Goal: Task Accomplishment & Management: Use online tool/utility

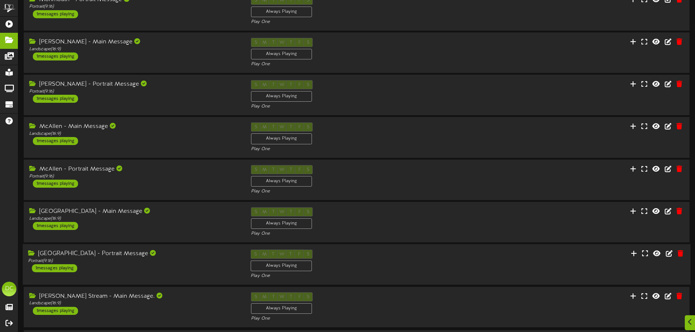
scroll to position [152, 0]
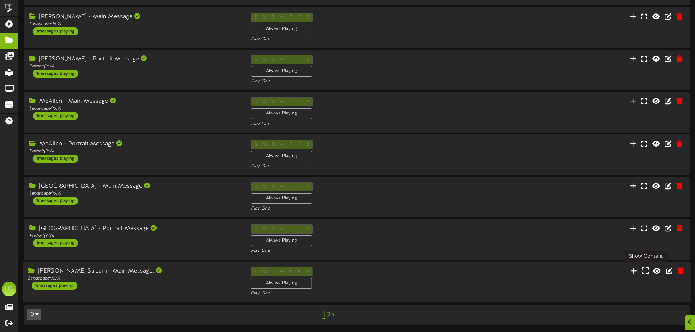
click at [643, 271] on icon at bounding box center [644, 271] width 7 height 8
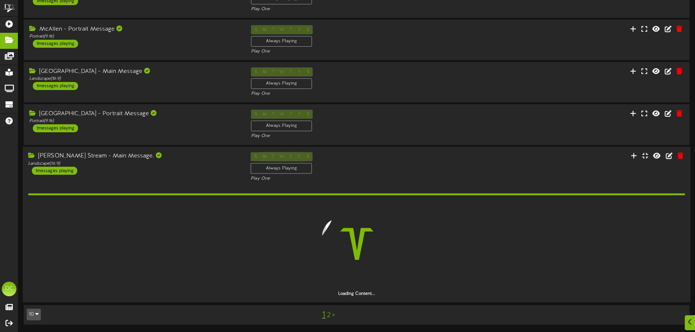
scroll to position [245, 0]
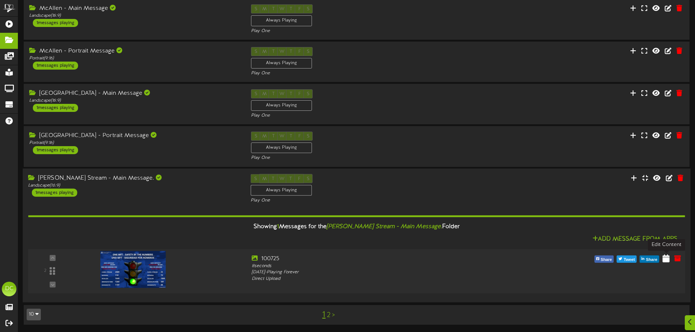
click at [667, 257] on icon at bounding box center [665, 258] width 7 height 8
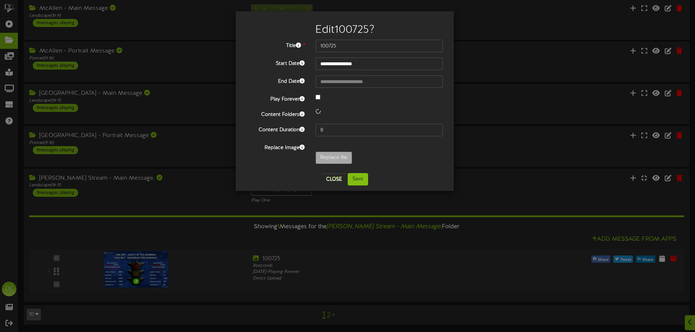
click at [356, 162] on div "Replace file" at bounding box center [379, 160] width 138 height 16
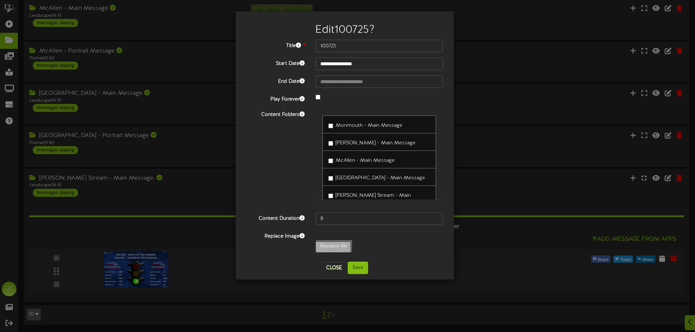
type input "**********"
type input "100925"
click at [353, 265] on button "Save" at bounding box center [358, 268] width 20 height 12
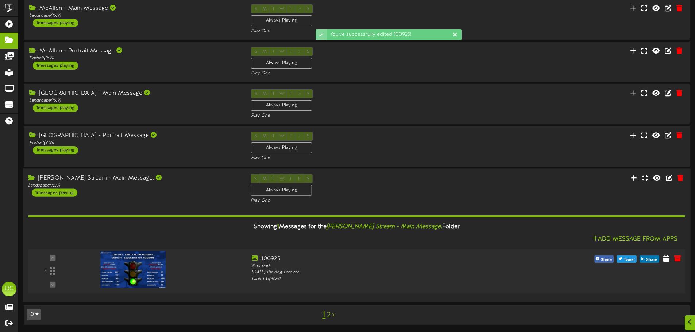
click at [136, 272] on div at bounding box center [132, 262] width 85 height 37
